Goal: Transaction & Acquisition: Purchase product/service

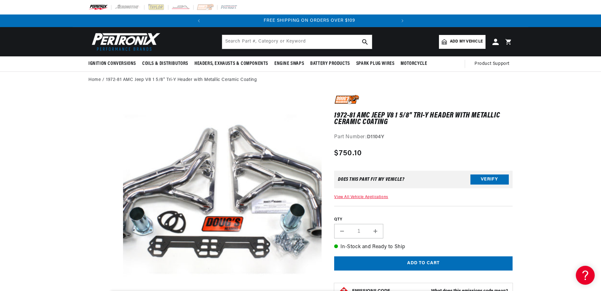
scroll to position [0, 191]
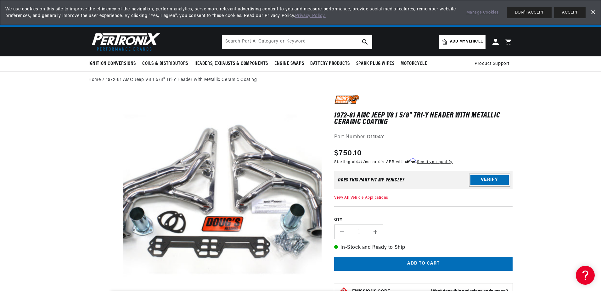
click at [480, 179] on button "Verify" at bounding box center [489, 180] width 38 height 10
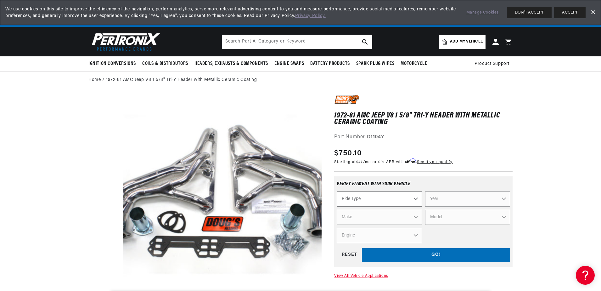
click at [380, 198] on select "Ride Type Automotive Agricultural Industrial Marine Motorcycle" at bounding box center [378, 198] width 85 height 15
select select "Automotive"
click at [336, 191] on select "Ride Type Automotive Agricultural Industrial Marine Motorcycle" at bounding box center [378, 198] width 85 height 15
select select "Automotive"
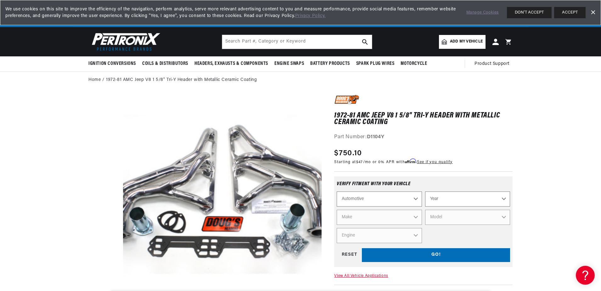
click at [437, 200] on select "Year [DATE] 2025 2024 2023 2022 2021 2020 2019 2018 2017 2016 2015 2014 2013 20…" at bounding box center [467, 198] width 85 height 15
select select "1977"
click at [425, 191] on select "Year [DATE] 2025 2024 2023 2022 2021 2020 2019 2018 2017 2016 2015 2014 2013 20…" at bounding box center [467, 198] width 85 height 15
select select "1977"
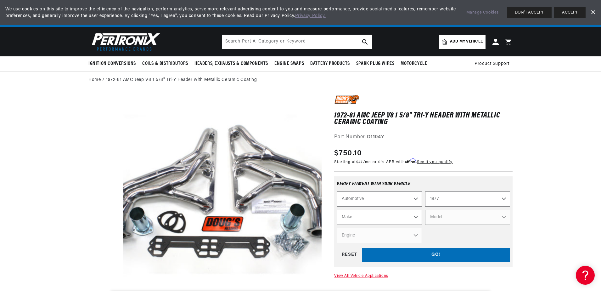
click at [386, 215] on select "Make Alfa Romeo American Motors Audi Avanti BMW Buick Cadillac Checker Chevrole…" at bounding box center [378, 216] width 85 height 15
select select "Jeep"
click at [336, 209] on select "Make Alfa Romeo American Motors Audi Avanti BMW Buick Cadillac Checker Chevrole…" at bounding box center [378, 216] width 85 height 15
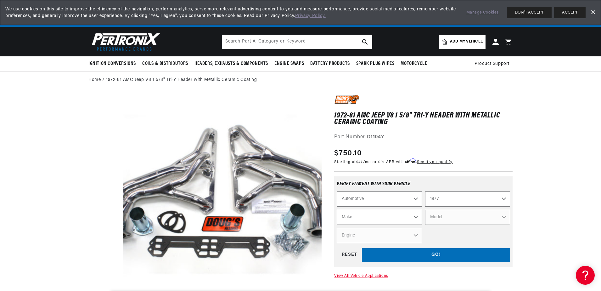
select select "Jeep"
click at [450, 217] on select "Model Cherokee CJ5 CJ7 J10 J20 Wagoneer" at bounding box center [467, 216] width 85 height 15
select select "CJ5"
click at [425, 209] on select "Model Cherokee CJ5 CJ7 J10 J20 Wagoneer" at bounding box center [467, 216] width 85 height 15
select select "CJ5"
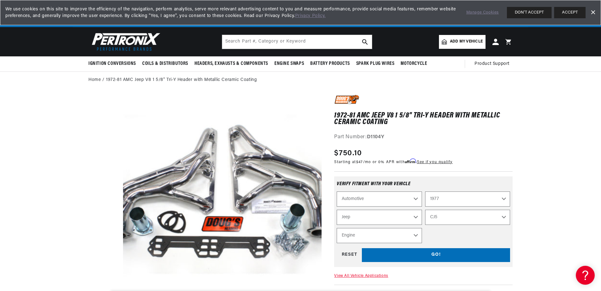
click at [392, 236] on select "Engine 3.8L 4.2L 5.0L" at bounding box center [378, 235] width 85 height 15
select select "5.0L"
click at [336, 228] on select "Engine 3.8L 4.2L 5.0L" at bounding box center [378, 235] width 85 height 15
select select "Engine"
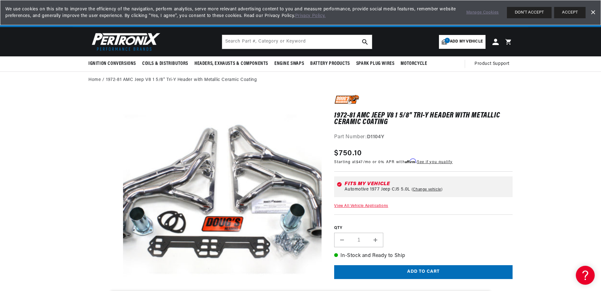
click at [367, 205] on link "View All Vehicle Applications" at bounding box center [361, 206] width 54 height 4
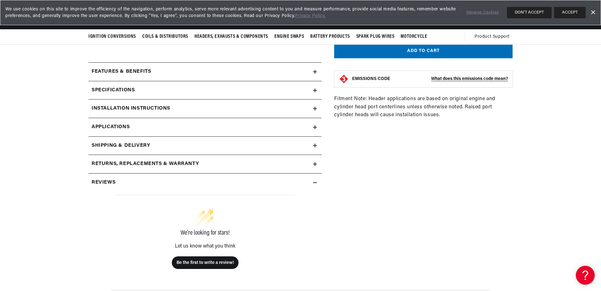
click at [381, 79] on strong "EMISSIONS CODE" at bounding box center [371, 78] width 38 height 5
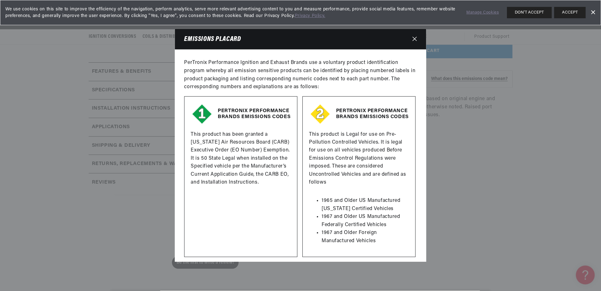
scroll to position [0, 191]
click at [415, 40] on icon "Close" at bounding box center [415, 38] width 4 height 5
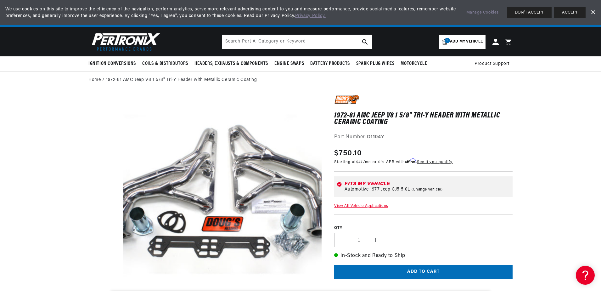
scroll to position [0, 0]
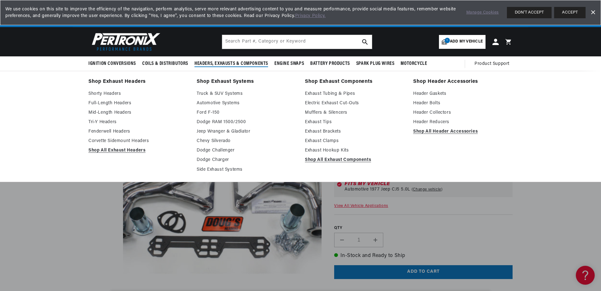
click at [215, 62] on span "Headers, Exhausts & Components" at bounding box center [231, 63] width 74 height 7
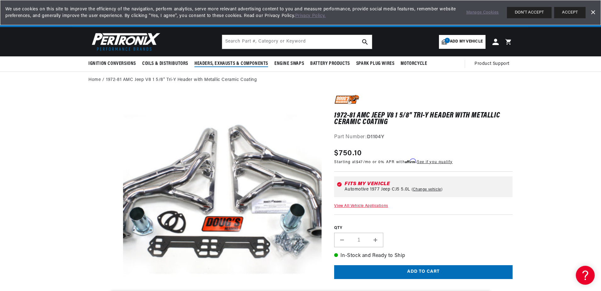
click at [225, 63] on span "Headers, Exhausts & Components" at bounding box center [231, 63] width 74 height 7
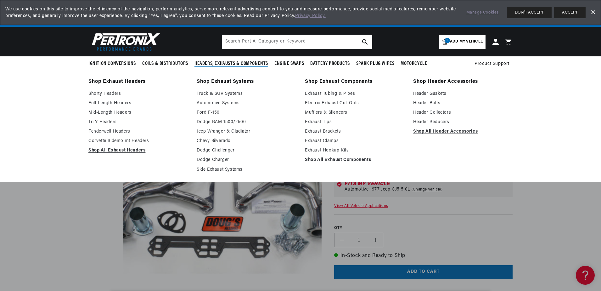
scroll to position [0, 191]
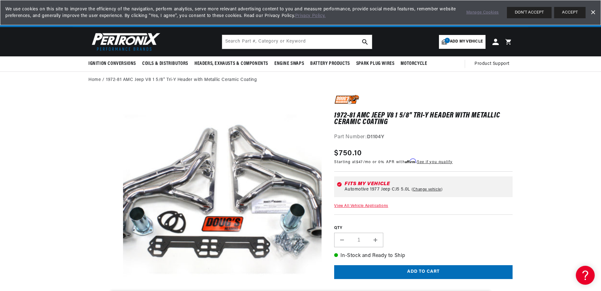
click at [454, 41] on span "Add my vehicle" at bounding box center [466, 42] width 33 height 6
select select "Year"
select select "Make"
select select "Model"
select select "Engine"
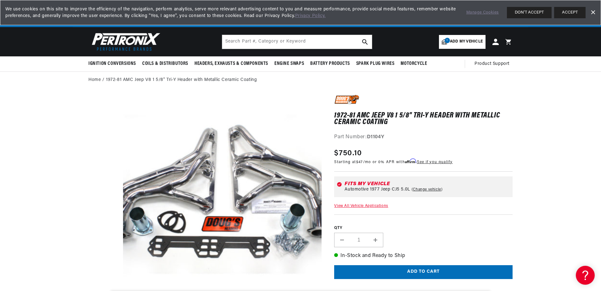
scroll to position [0, 191]
